Goal: Information Seeking & Learning: Learn about a topic

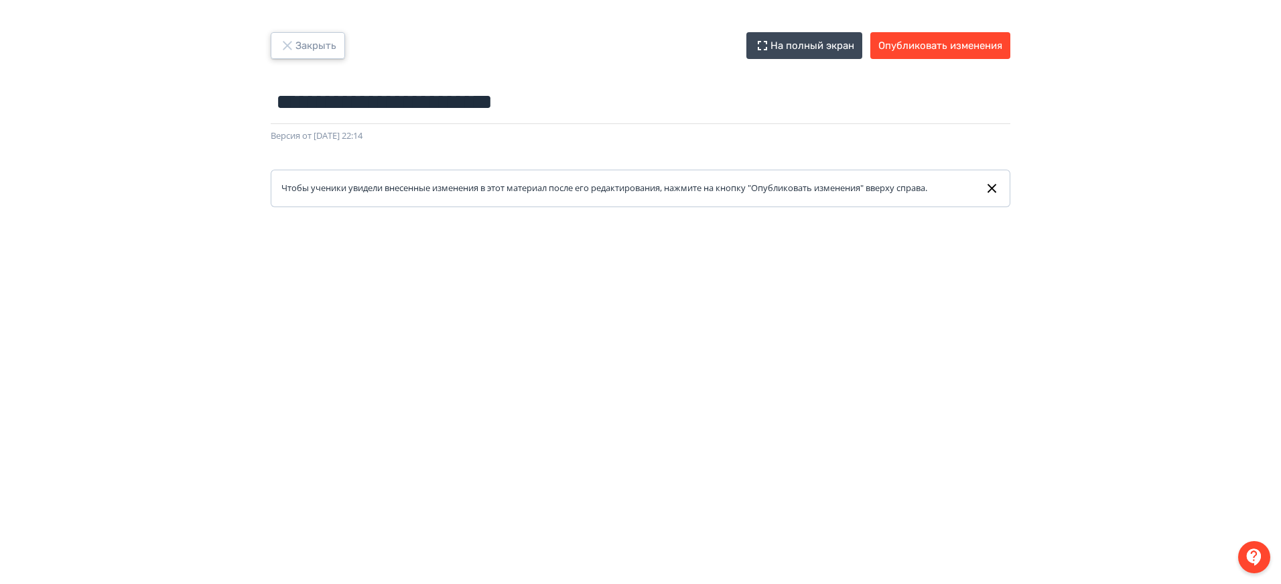
click at [317, 42] on button "Закрыть" at bounding box center [308, 45] width 74 height 27
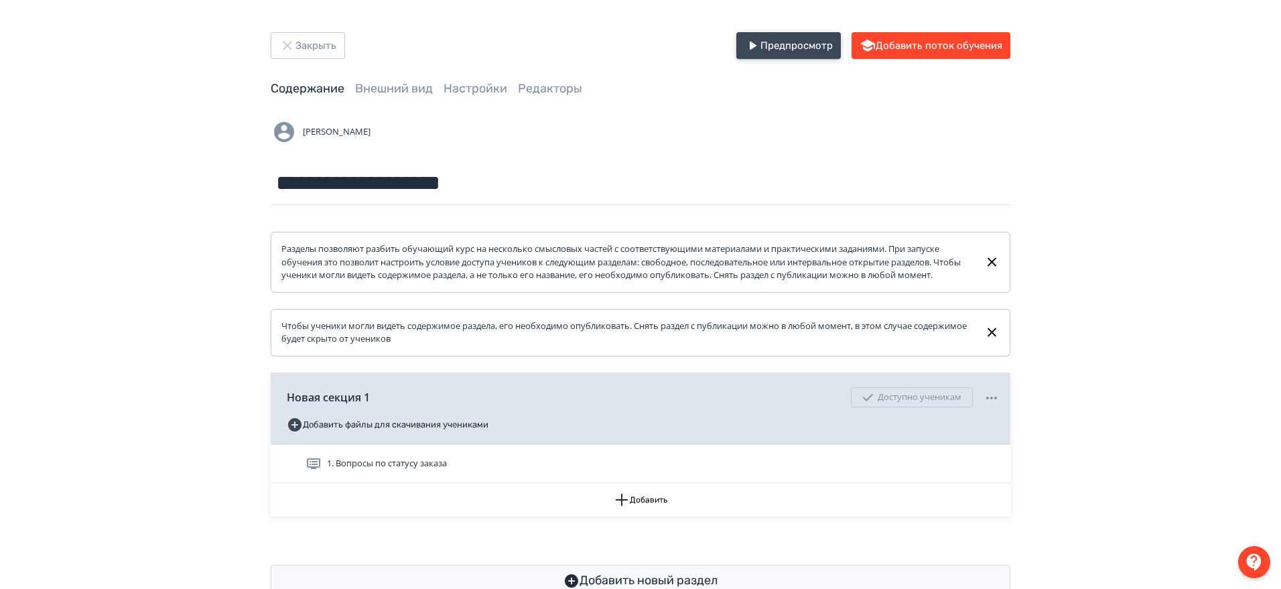
click at [781, 47] on button "Предпросмотр" at bounding box center [789, 45] width 105 height 27
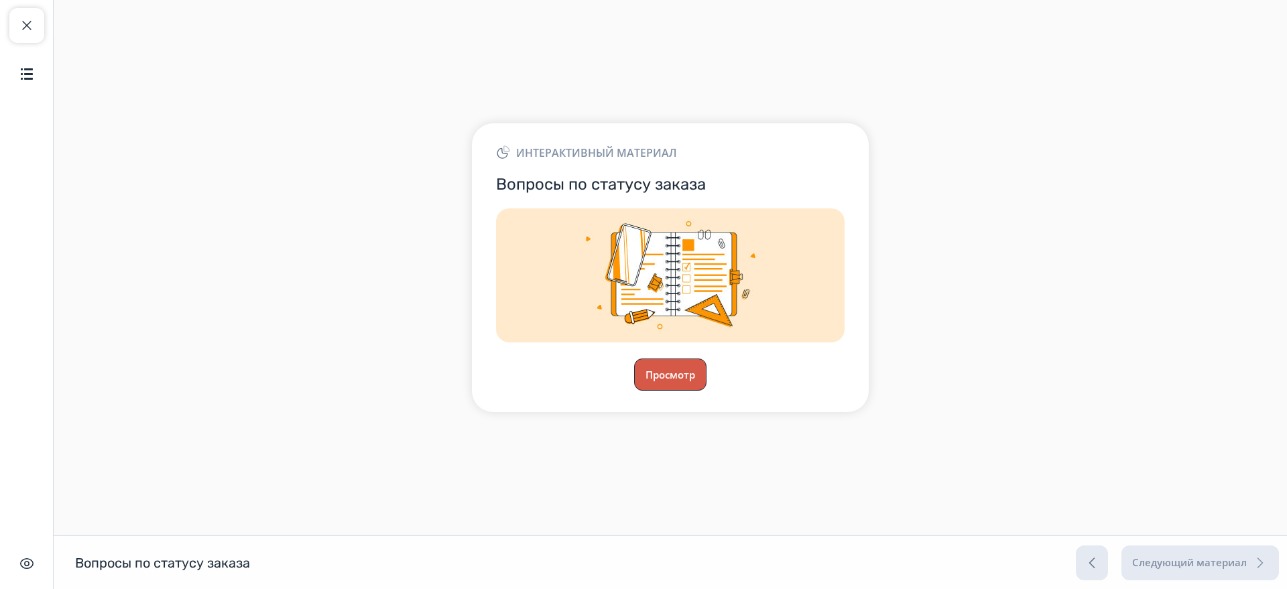
click at [674, 367] on button "Просмотр" at bounding box center [670, 375] width 72 height 32
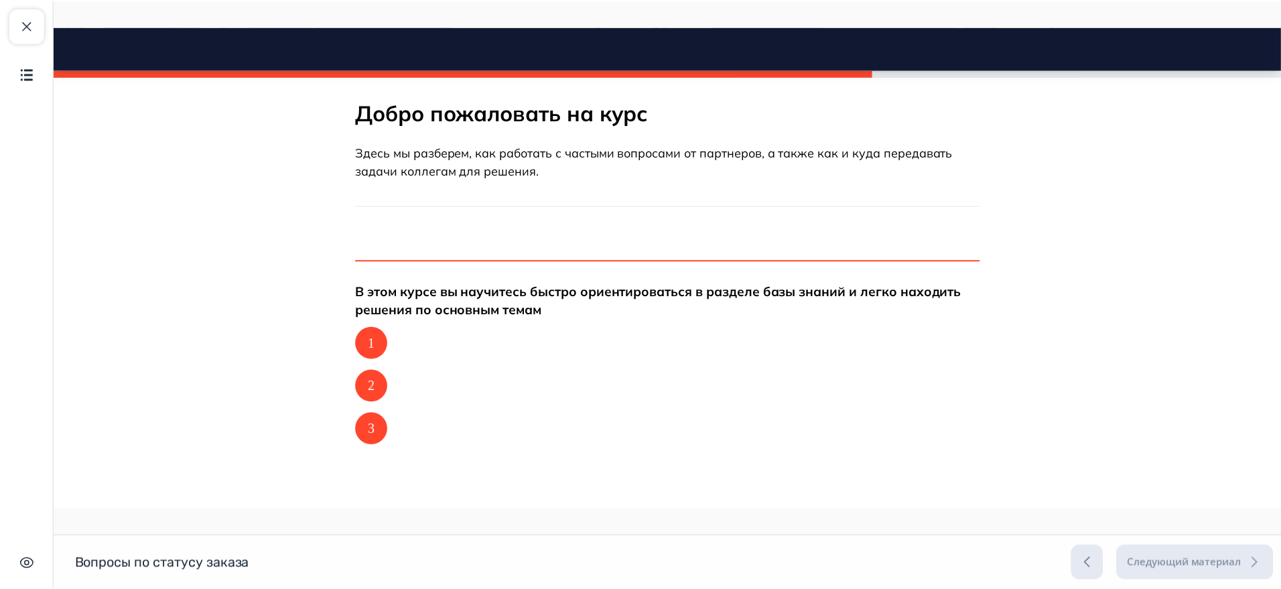
scroll to position [215, 0]
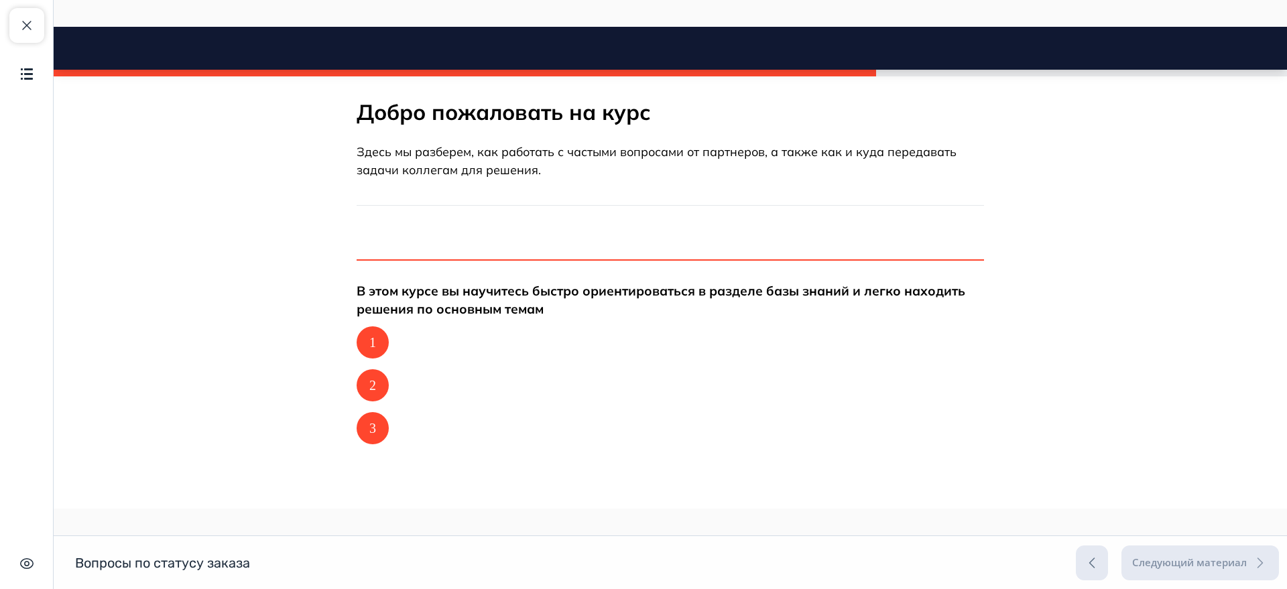
drag, startPoint x: 373, startPoint y: 342, endPoint x: 371, endPoint y: 353, distance: 11.1
click at [373, 342] on div "1" at bounding box center [373, 342] width 32 height 32
click at [370, 388] on div "2" at bounding box center [373, 385] width 32 height 32
click at [366, 416] on div "3" at bounding box center [373, 428] width 32 height 32
click at [27, 24] on span "button" at bounding box center [27, 25] width 16 height 16
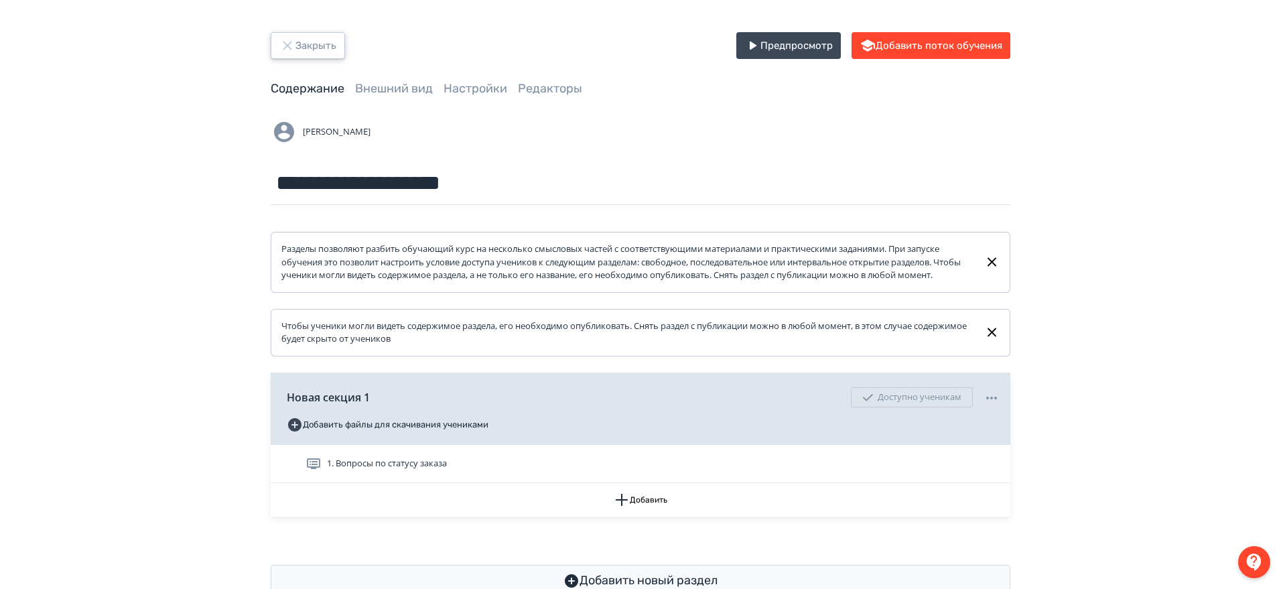
click at [324, 44] on button "Закрыть" at bounding box center [308, 45] width 74 height 27
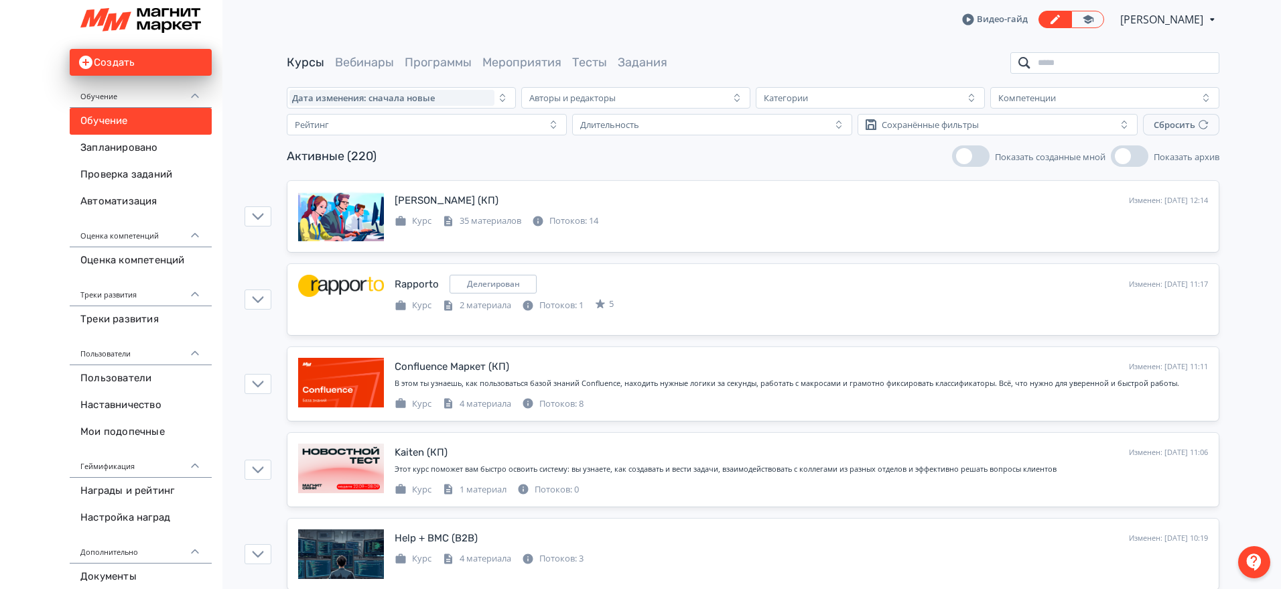
click at [1092, 72] on input "search" at bounding box center [1115, 62] width 209 height 21
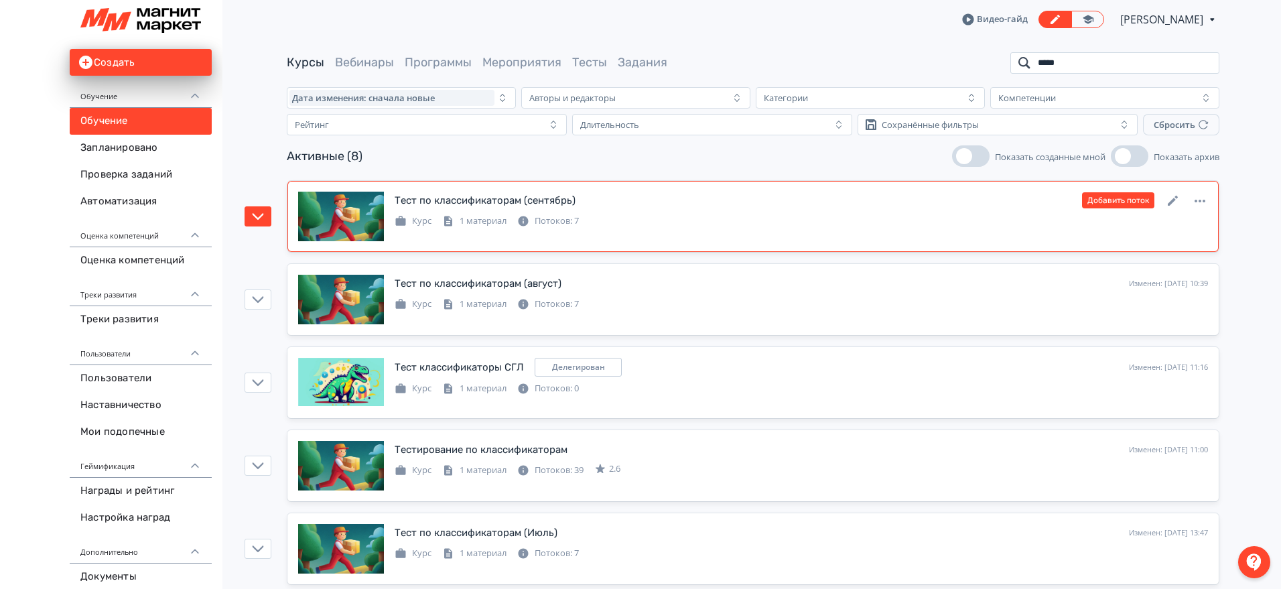
type input "*****"
click at [714, 235] on div "Тест по классификаторам (сентябрь) Изменен: [DATE] 09:36 Добавить поток Курс 1 …" at bounding box center [753, 217] width 910 height 50
